Goal: Task Accomplishment & Management: Use online tool/utility

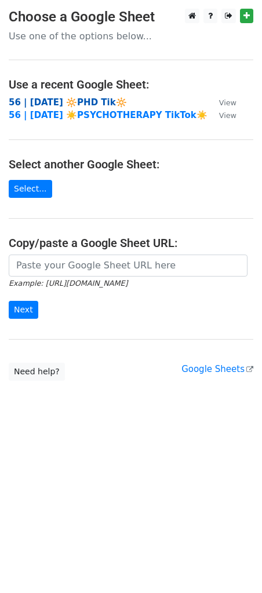
click at [72, 98] on strong "56 | [DATE] 🔆PHD Tik🔆" at bounding box center [68, 102] width 118 height 10
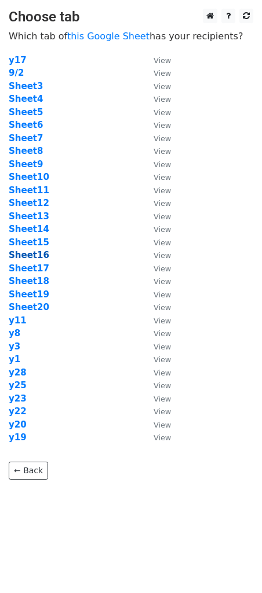
click at [35, 253] on strong "Sheet16" at bounding box center [29, 255] width 41 height 10
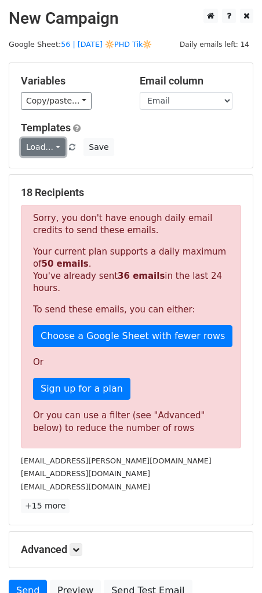
click at [43, 149] on link "Load..." at bounding box center [43, 147] width 45 height 18
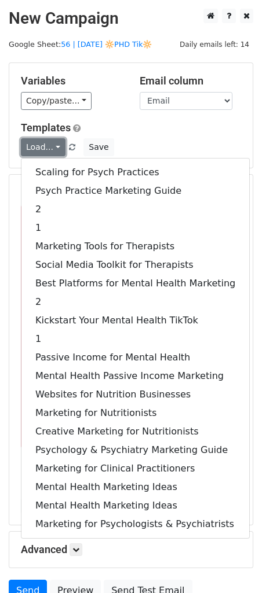
click at [43, 149] on link "Load..." at bounding box center [43, 147] width 45 height 18
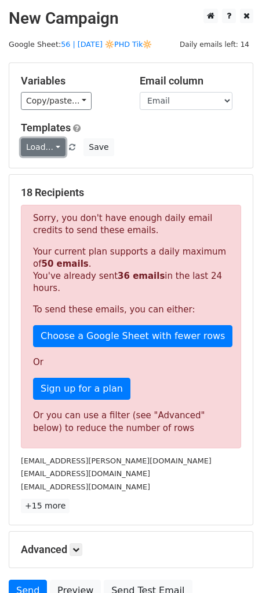
click at [39, 145] on link "Load..." at bounding box center [43, 147] width 45 height 18
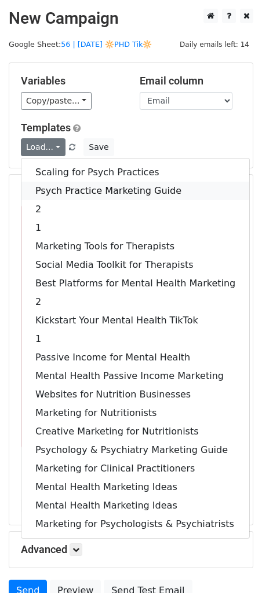
click at [64, 192] on link "Psych Practice Marketing Guide" at bounding box center [134, 191] width 227 height 19
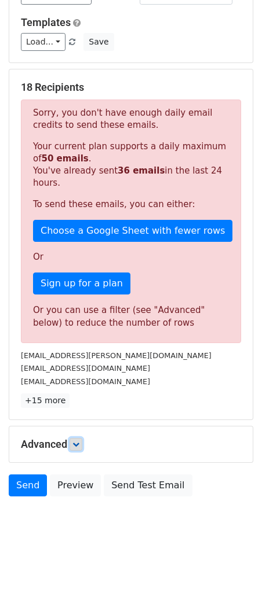
click at [82, 439] on link at bounding box center [75, 444] width 13 height 13
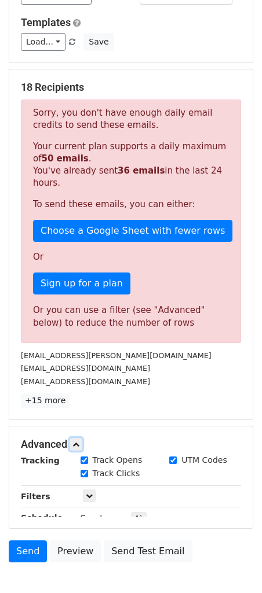
scroll to position [219, 0]
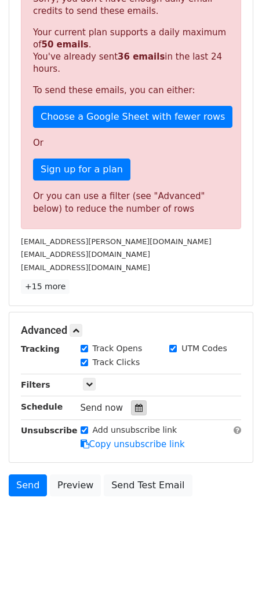
click at [135, 408] on icon at bounding box center [139, 408] width 8 height 8
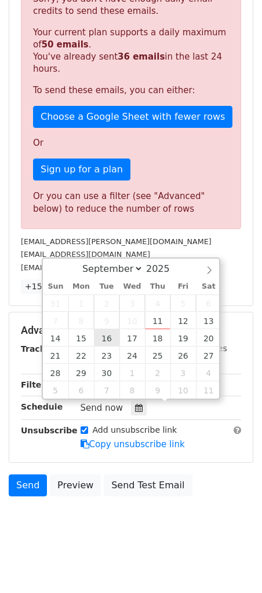
type input "2025-09-16 12:00"
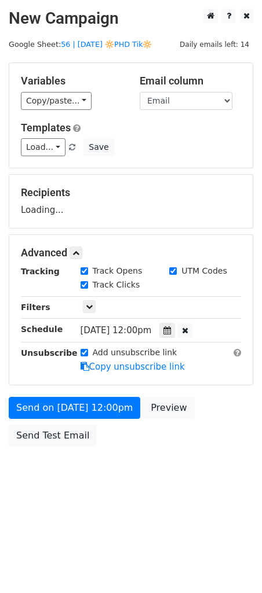
scroll to position [0, 0]
click at [98, 391] on form "Variables Copy/paste... {{Name}} {{Email}} Email column Name Email Templates Lo…" at bounding box center [131, 257] width 244 height 390
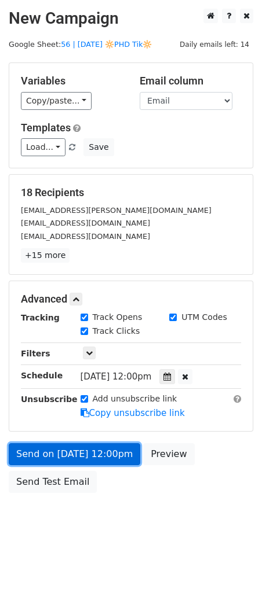
click at [95, 413] on form "Variables Copy/paste... {{Name}} {{Email}} Email column Name Email Templates Lo…" at bounding box center [131, 280] width 244 height 436
click at [56, 455] on link "Send on Sep 16 at 12:00pm" at bounding box center [74, 454] width 131 height 22
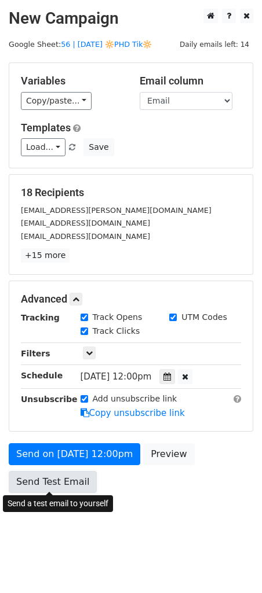
click at [57, 486] on link "Send Test Email" at bounding box center [53, 482] width 88 height 22
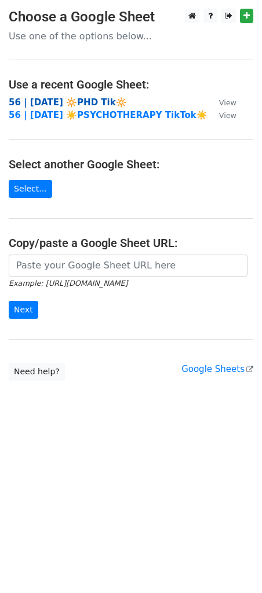
click at [44, 102] on strong "56 | SEPT 2 🔆PHD Tik🔆" at bounding box center [68, 102] width 118 height 10
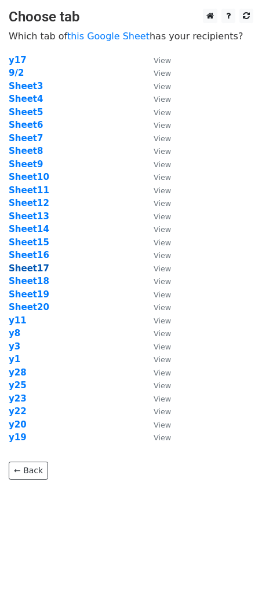
click at [39, 265] on strong "Sheet17" at bounding box center [29, 268] width 41 height 10
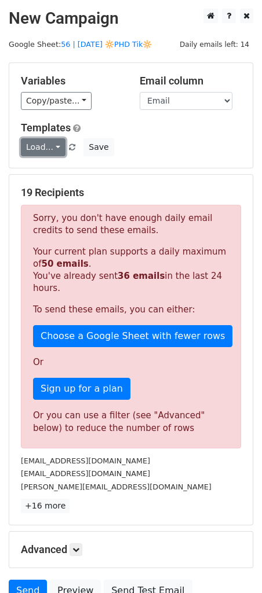
click at [42, 149] on link "Load..." at bounding box center [43, 147] width 45 height 18
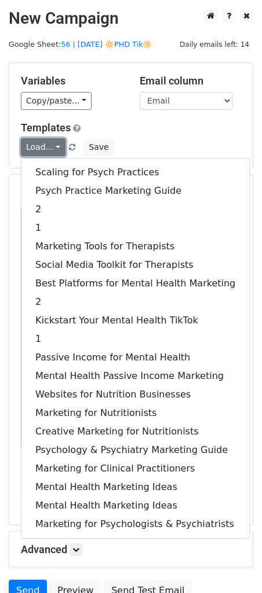
click at [42, 149] on link "Load..." at bounding box center [43, 147] width 45 height 18
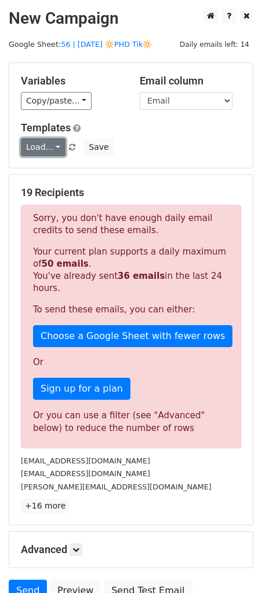
click at [42, 149] on link "Load..." at bounding box center [43, 147] width 45 height 18
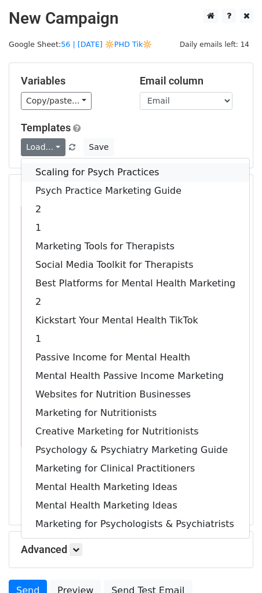
click at [45, 167] on link "Scaling for Psych Practices" at bounding box center [134, 172] width 227 height 19
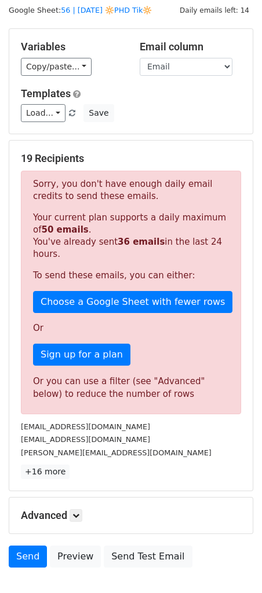
scroll to position [105, 0]
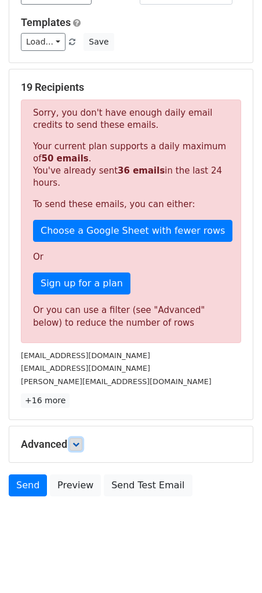
click at [79, 441] on icon at bounding box center [75, 444] width 7 height 7
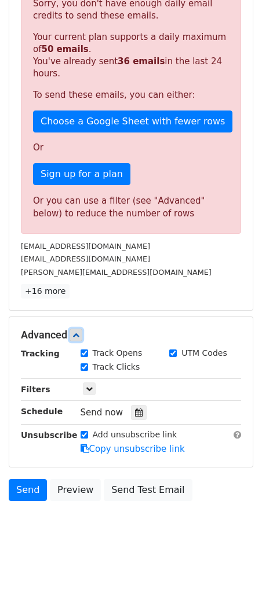
scroll to position [219, 0]
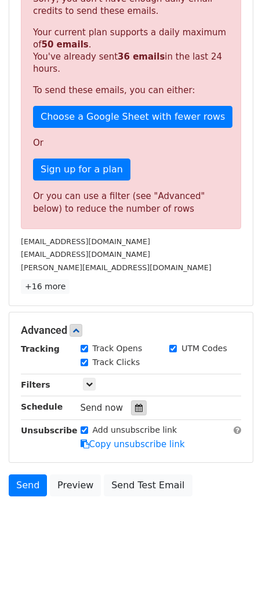
click at [135, 402] on div at bounding box center [139, 407] width 16 height 15
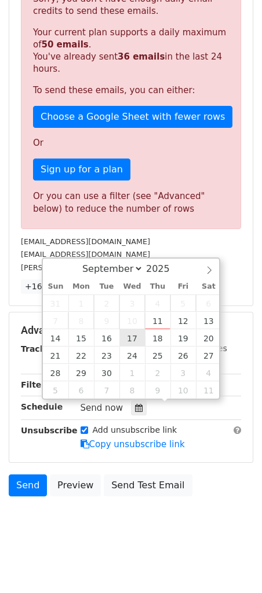
type input "2025-09-17 12:00"
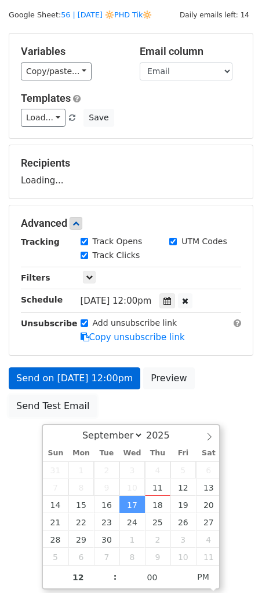
scroll to position [0, 0]
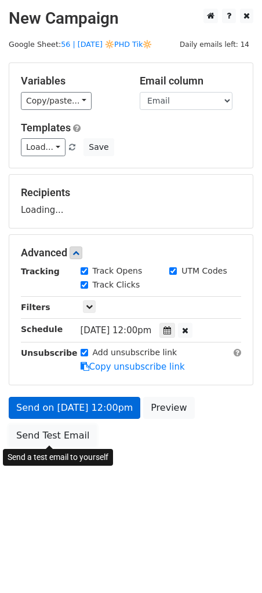
click at [51, 405] on div "Send on Sep 17 at 12:00pm Preview Send Test Email" at bounding box center [131, 425] width 262 height 56
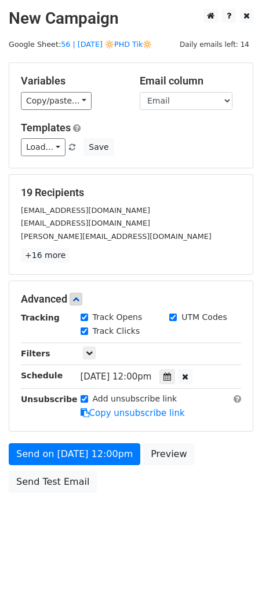
click at [46, 433] on form "Variables Copy/paste... {{Name}} {{Email}} Email column Name Email Templates Lo…" at bounding box center [131, 280] width 244 height 436
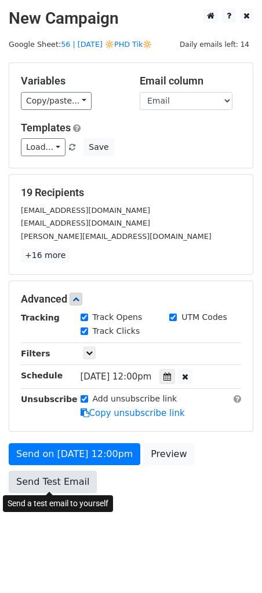
click at [45, 471] on link "Send Test Email" at bounding box center [53, 482] width 88 height 22
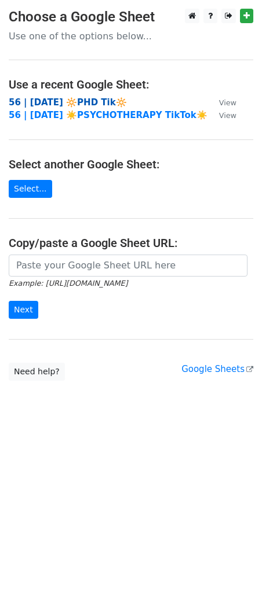
click at [60, 104] on strong "56 | [DATE] 🔆PHD Tik🔆" at bounding box center [68, 102] width 118 height 10
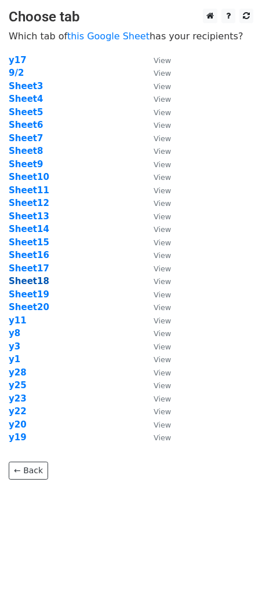
click at [38, 280] on strong "Sheet18" at bounding box center [29, 281] width 41 height 10
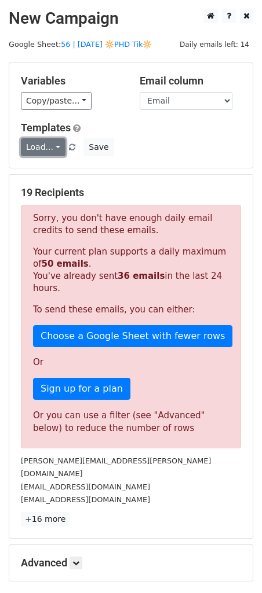
click at [45, 145] on link "Load..." at bounding box center [43, 147] width 45 height 18
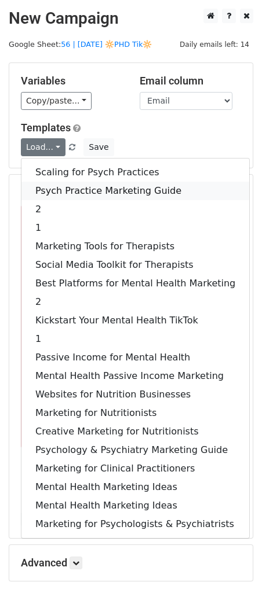
click at [48, 190] on link "Psych Practice Marketing Guide" at bounding box center [134, 191] width 227 height 19
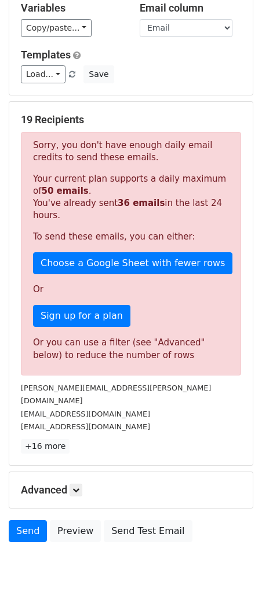
scroll to position [105, 0]
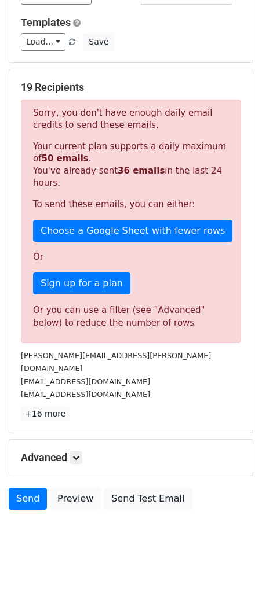
click at [79, 440] on div "Advanced Tracking Track Opens UTM Codes Track Clicks Filters Only include sprea…" at bounding box center [130, 458] width 243 height 36
click at [79, 454] on icon at bounding box center [75, 457] width 7 height 7
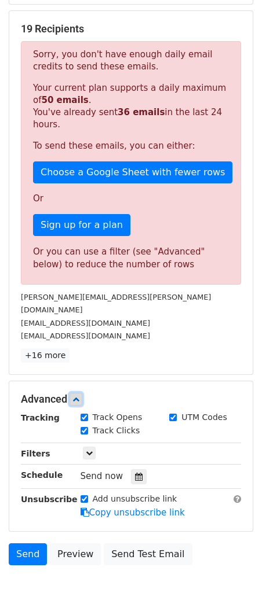
scroll to position [206, 0]
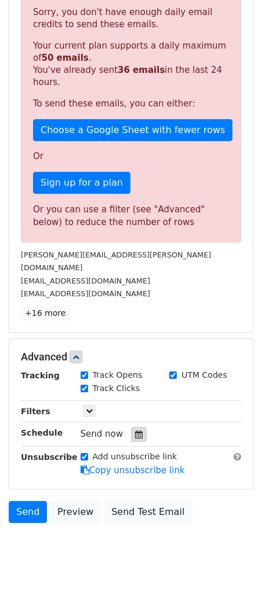
click at [135, 430] on icon at bounding box center [139, 434] width 8 height 8
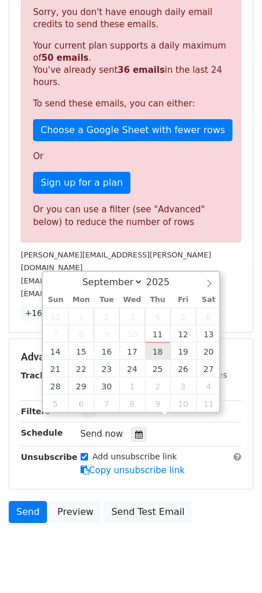
type input "2025-09-18 12:00"
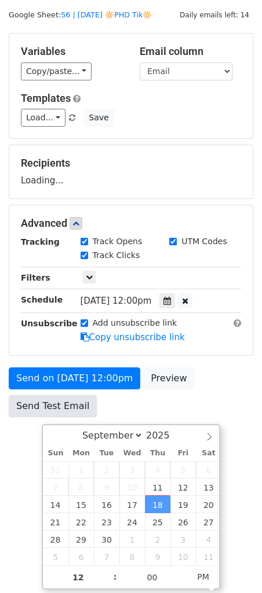
scroll to position [0, 0]
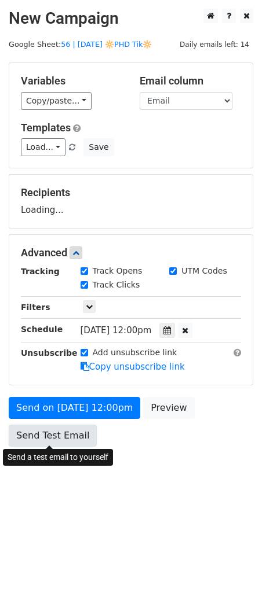
click at [58, 410] on div "Send on Sep 18 at 12:00pm Preview Send Test Email" at bounding box center [131, 425] width 262 height 56
click at [71, 433] on form "Variables Copy/paste... {{Name}} {{Email}} Email column Name Email Templates Lo…" at bounding box center [131, 257] width 244 height 390
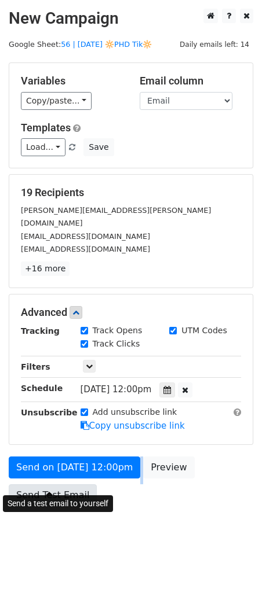
click at [49, 469] on div "Send on Sep 18 at 12:00pm Preview Send Test Email" at bounding box center [131, 485] width 262 height 56
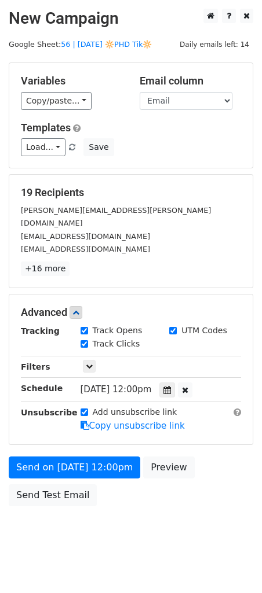
click at [81, 502] on body "New Campaign Daily emails left: 14 Google Sheet: 56 | SEPT 2 🔆PHD Tik🔆 Variable…" at bounding box center [131, 284] width 262 height 550
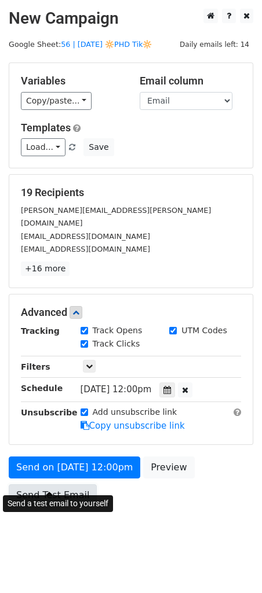
drag, startPoint x: 81, startPoint y: 487, endPoint x: 56, endPoint y: 483, distance: 25.1
click at [81, 487] on link "Send Test Email" at bounding box center [53, 495] width 88 height 22
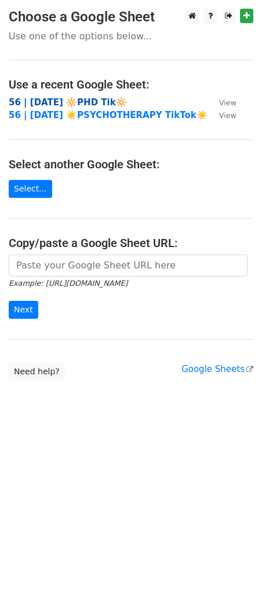
click at [68, 101] on strong "56 | SEPT 2 🔆PHD Tik🔆" at bounding box center [68, 102] width 118 height 10
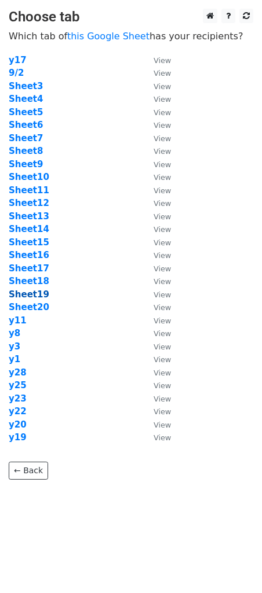
click at [25, 292] on strong "Sheet19" at bounding box center [29, 294] width 41 height 10
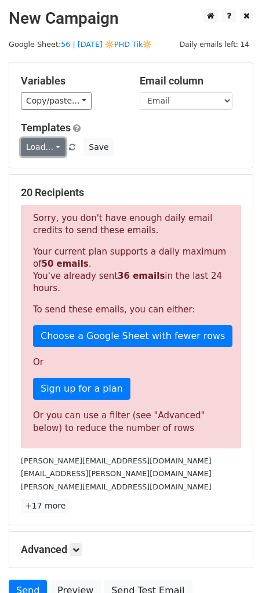
click at [34, 154] on link "Load..." at bounding box center [43, 147] width 45 height 18
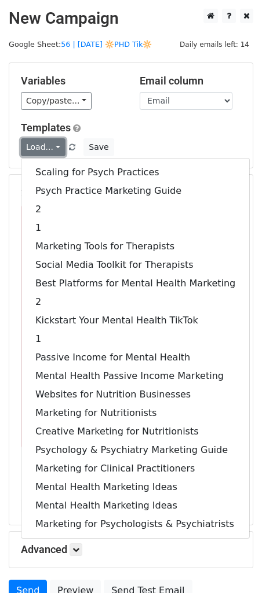
click at [34, 154] on link "Load..." at bounding box center [43, 147] width 45 height 18
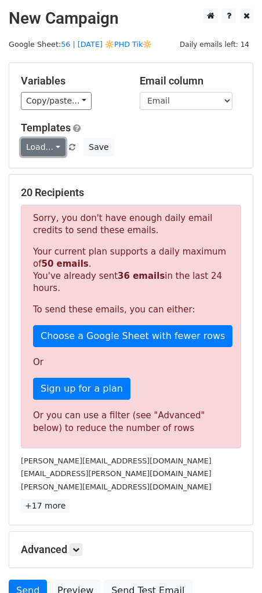
click at [34, 154] on link "Load..." at bounding box center [43, 147] width 45 height 18
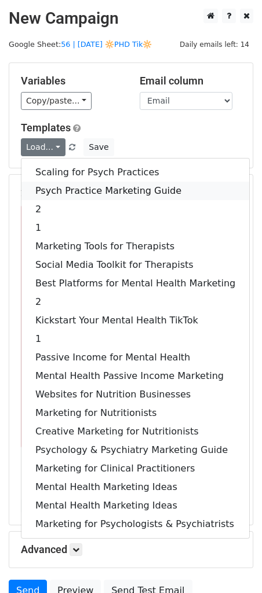
click at [43, 183] on link "Psych Practice Marketing Guide" at bounding box center [134, 191] width 227 height 19
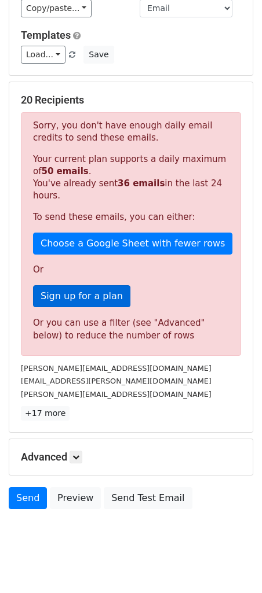
scroll to position [105, 0]
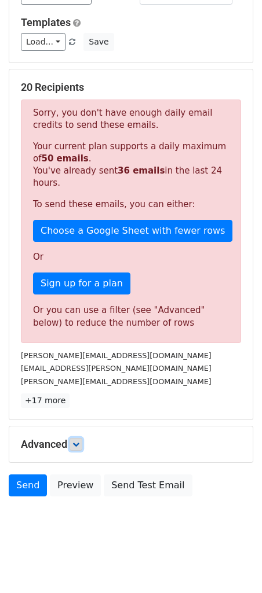
click at [75, 441] on icon at bounding box center [75, 444] width 7 height 7
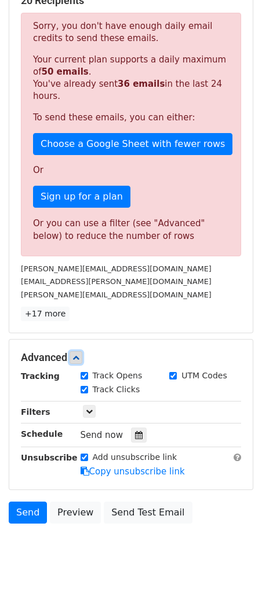
scroll to position [219, 0]
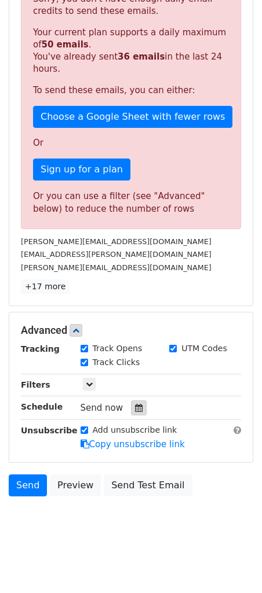
click at [131, 400] on div at bounding box center [139, 407] width 16 height 15
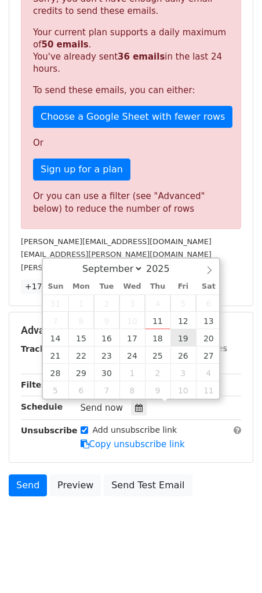
type input "2025-09-19 12:00"
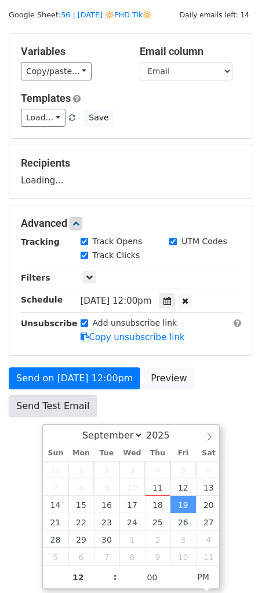
scroll to position [0, 0]
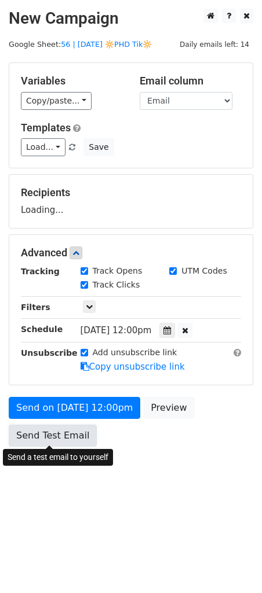
click at [35, 413] on div "Send on Sep 19 at 12:00pm Preview Send Test Email" at bounding box center [131, 425] width 262 height 56
click at [42, 446] on div "Send a test email to yourself" at bounding box center [58, 458] width 110 height 24
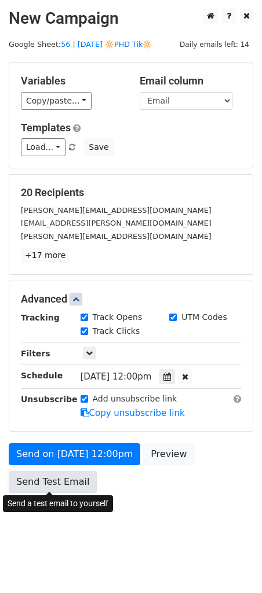
click at [47, 476] on link "Send Test Email" at bounding box center [53, 482] width 88 height 22
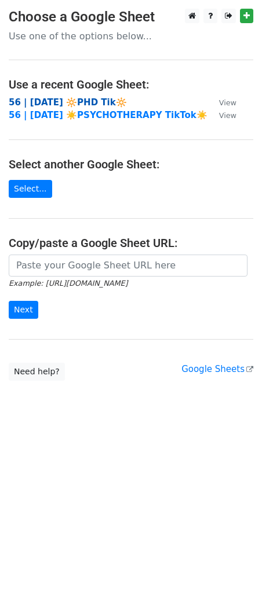
click at [89, 102] on strong "56 | [DATE] 🔆PHD Tik🔆" at bounding box center [68, 102] width 118 height 10
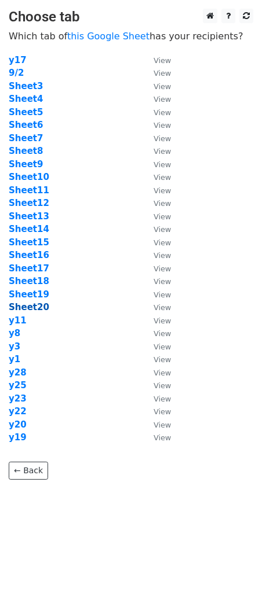
click at [28, 310] on strong "Sheet20" at bounding box center [29, 307] width 41 height 10
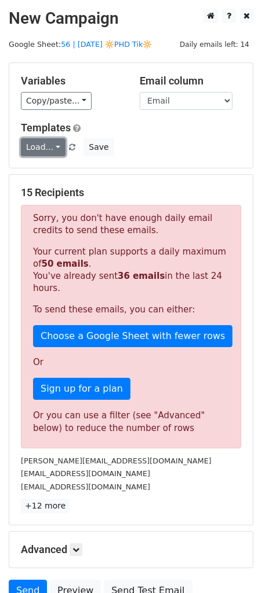
click at [47, 149] on link "Load..." at bounding box center [43, 147] width 45 height 18
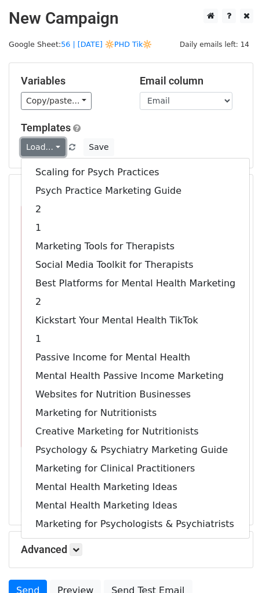
click at [47, 149] on link "Load..." at bounding box center [43, 147] width 45 height 18
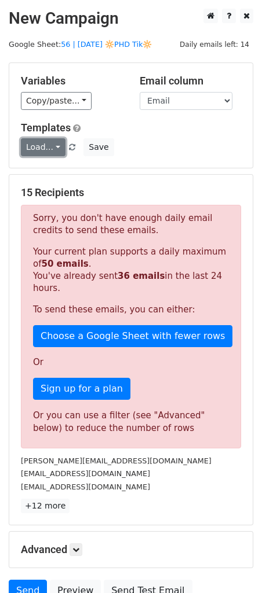
click at [47, 149] on link "Load..." at bounding box center [43, 147] width 45 height 18
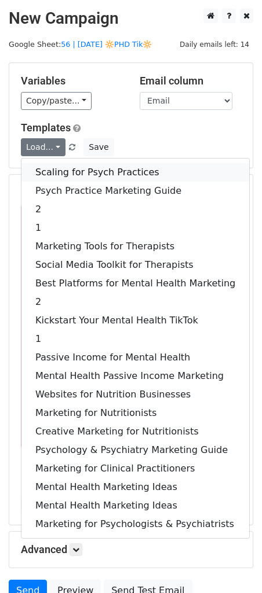
click at [49, 170] on link "Scaling for Psych Practices" at bounding box center [134, 172] width 227 height 19
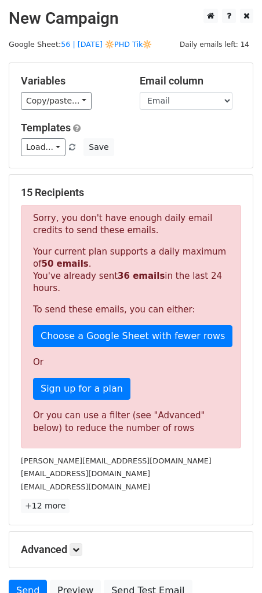
scroll to position [105, 0]
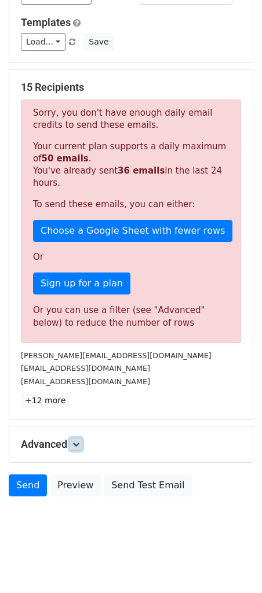
click at [77, 441] on icon at bounding box center [75, 444] width 7 height 7
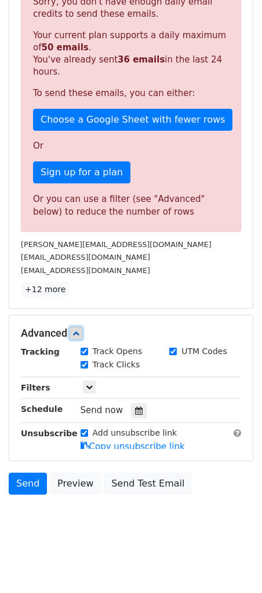
scroll to position [219, 0]
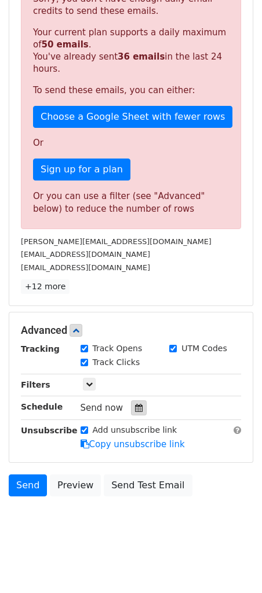
click at [135, 409] on icon at bounding box center [139, 408] width 8 height 8
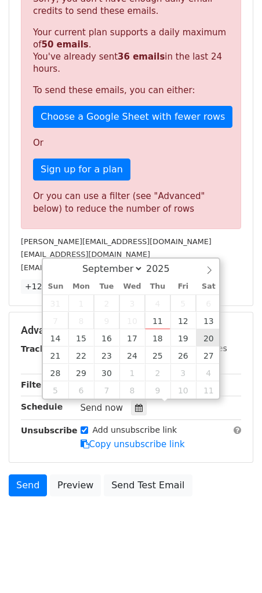
type input "2025-09-20 12:00"
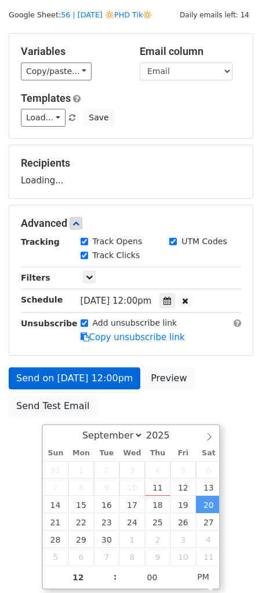
scroll to position [0, 0]
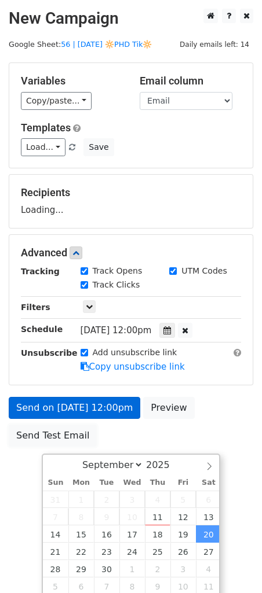
click at [41, 412] on div "Send on Sep 20 at 12:00pm Preview Send Test Email" at bounding box center [131, 425] width 262 height 56
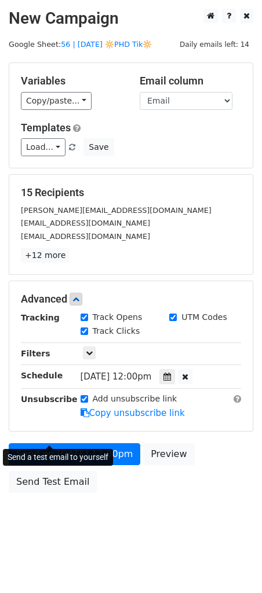
click at [47, 431] on form "Variables Copy/paste... {{Name}} {{Email}} Email column Name Email Templates Lo…" at bounding box center [131, 280] width 244 height 436
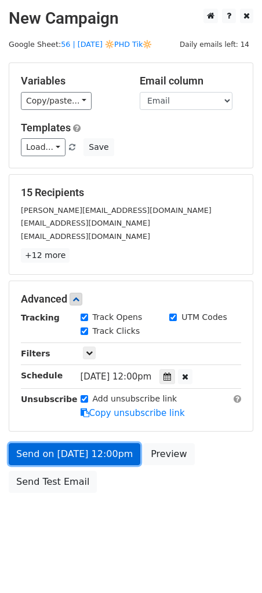
click at [46, 463] on link "Send on Sep 20 at 12:00pm" at bounding box center [74, 454] width 131 height 22
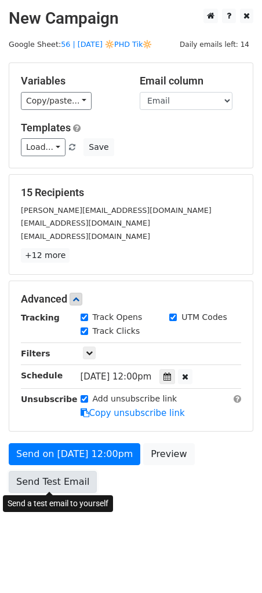
click at [46, 481] on link "Send Test Email" at bounding box center [53, 482] width 88 height 22
